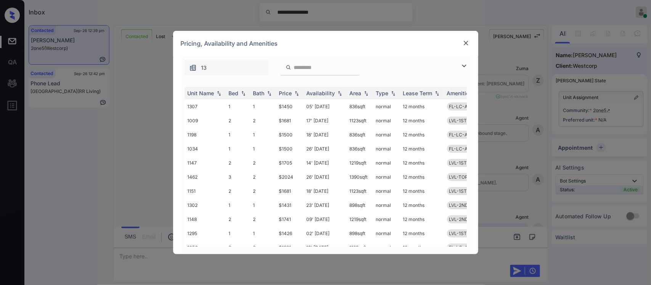
scroll to position [592, 0]
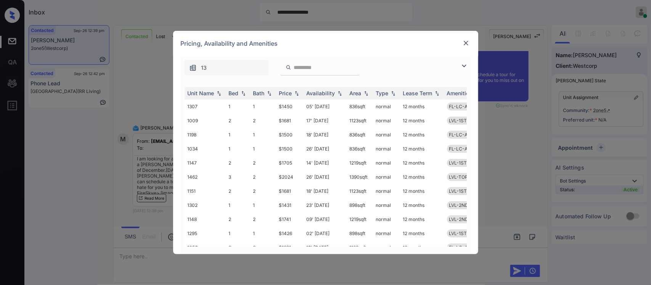
click at [293, 95] on img at bounding box center [297, 93] width 8 height 5
click at [288, 111] on td "$1390" at bounding box center [289, 107] width 27 height 14
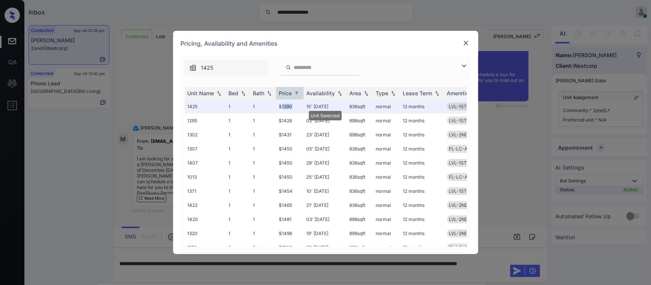
click at [464, 40] on img at bounding box center [467, 43] width 8 height 8
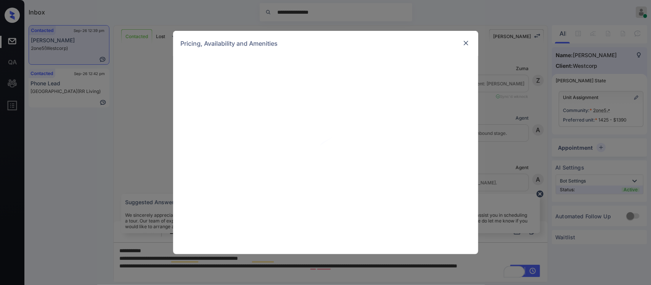
scroll to position [592, 0]
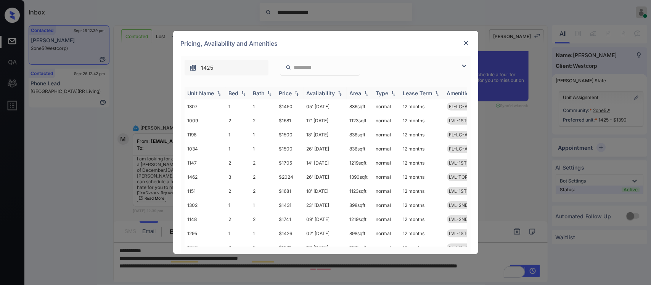
click at [290, 92] on div "Price" at bounding box center [285, 93] width 13 height 6
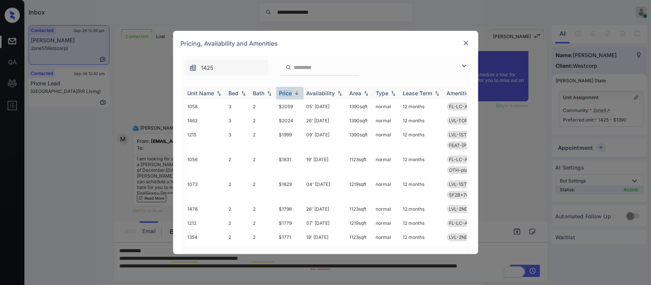
click at [290, 92] on div "Price" at bounding box center [285, 93] width 13 height 6
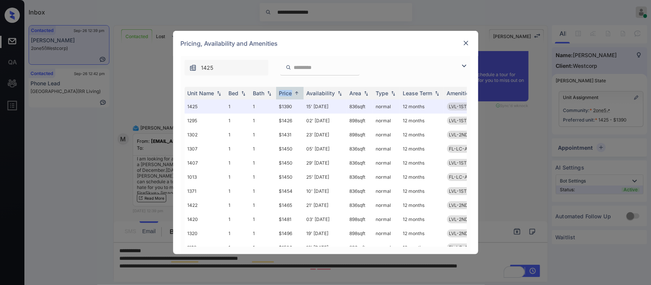
click at [464, 44] on img at bounding box center [467, 43] width 8 height 8
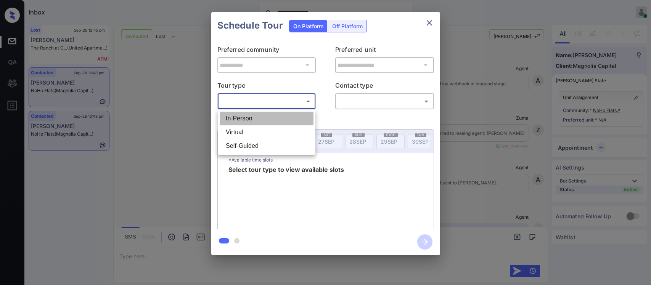
click at [287, 119] on li "In Person" at bounding box center [267, 119] width 94 height 14
type input "********"
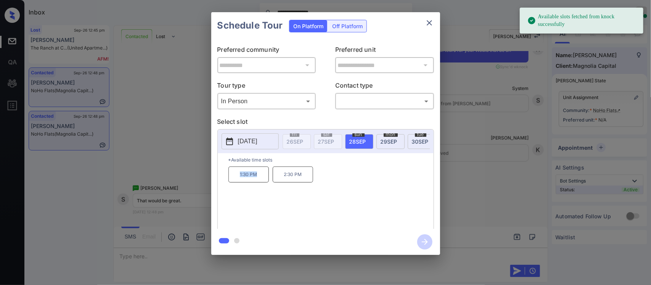
drag, startPoint x: 231, startPoint y: 179, endPoint x: 263, endPoint y: 184, distance: 31.7
click at [263, 183] on p "1:30 PM" at bounding box center [249, 175] width 40 height 16
copy p "1:30 PM"
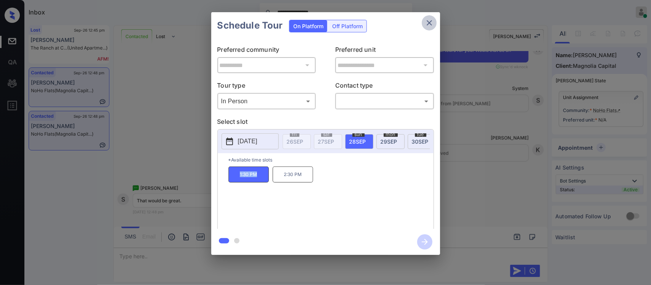
click at [430, 22] on icon "close" at bounding box center [429, 22] width 5 height 5
